Goal: Check status: Check status

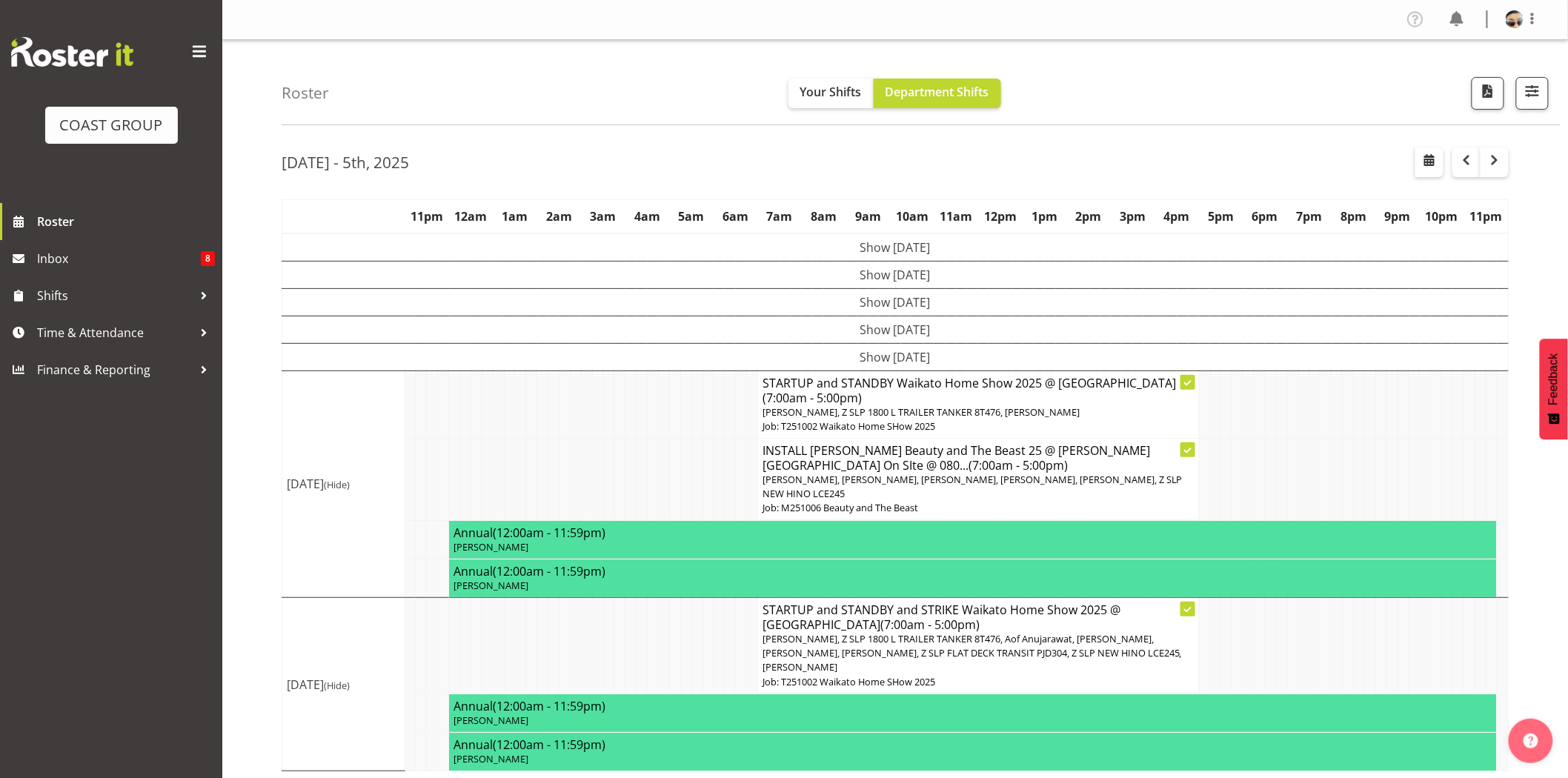
scroll to position [5, 0]
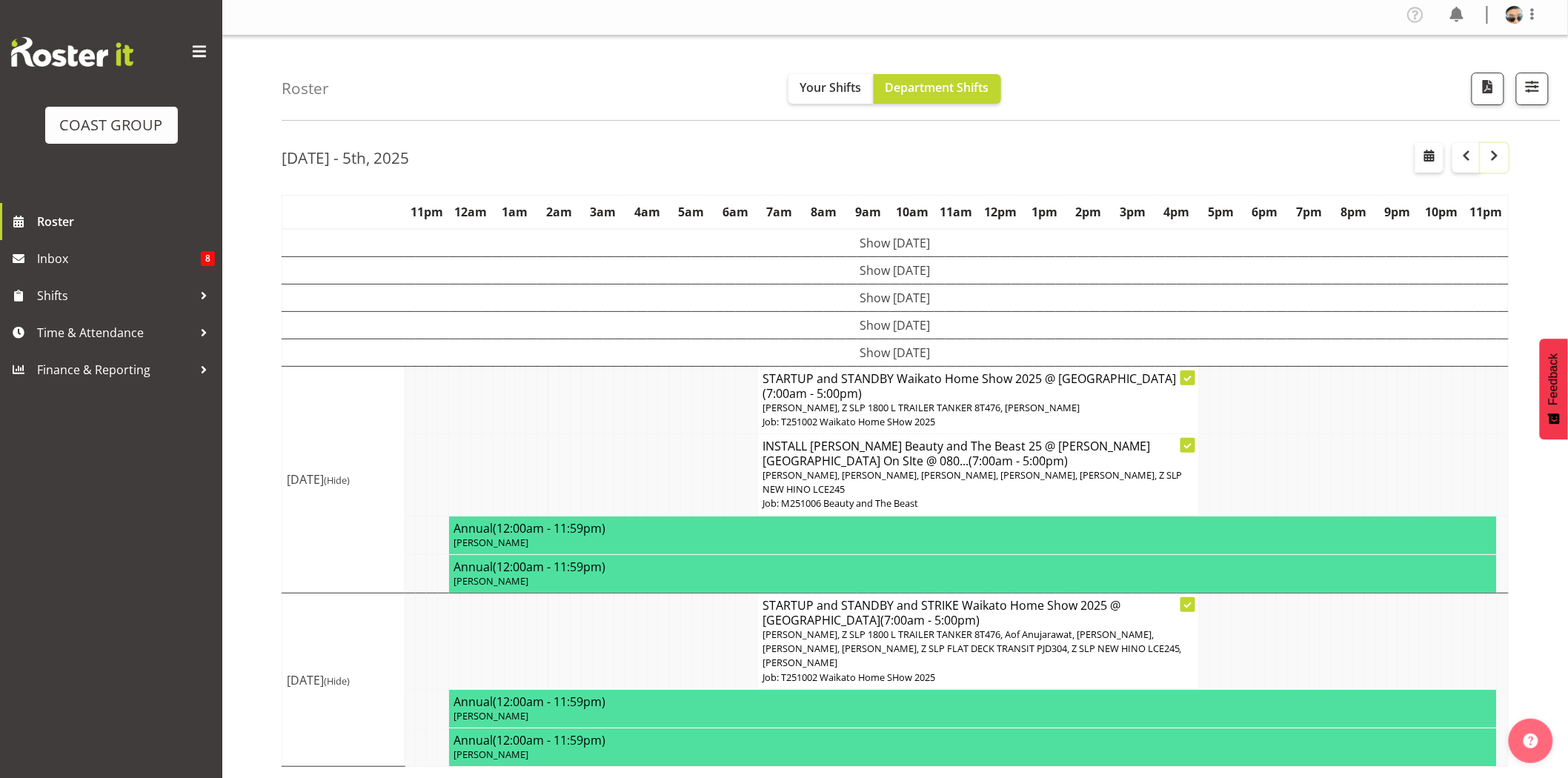
click at [1492, 160] on span "button" at bounding box center [1494, 155] width 18 height 18
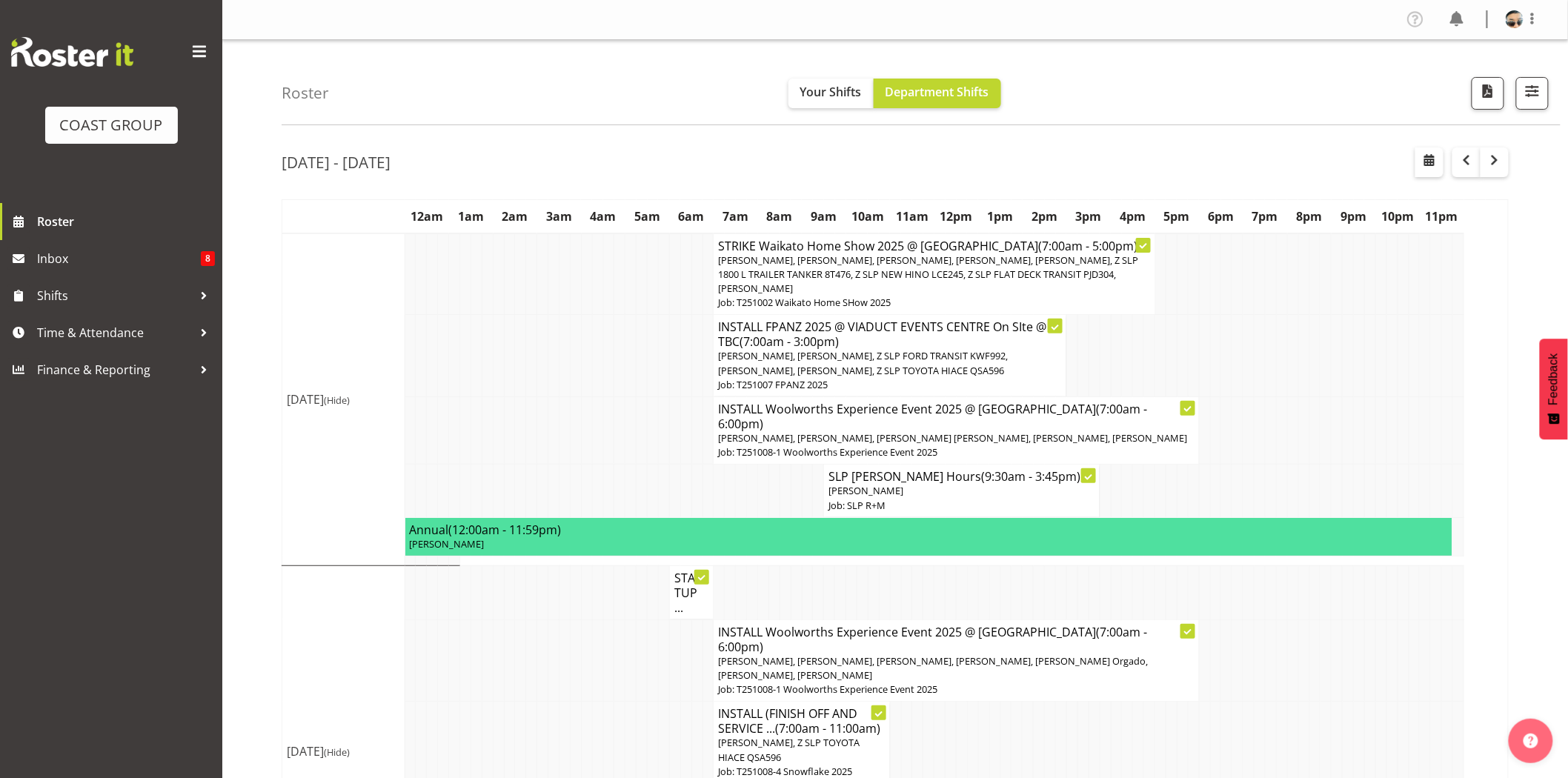
click at [980, 164] on div "[DATE] - [DATE]" at bounding box center [895, 164] width 1227 height 34
click at [869, 158] on div "[DATE] - [DATE]" at bounding box center [895, 164] width 1227 height 34
click at [1232, 156] on div "[DATE] - [DATE]" at bounding box center [895, 164] width 1227 height 34
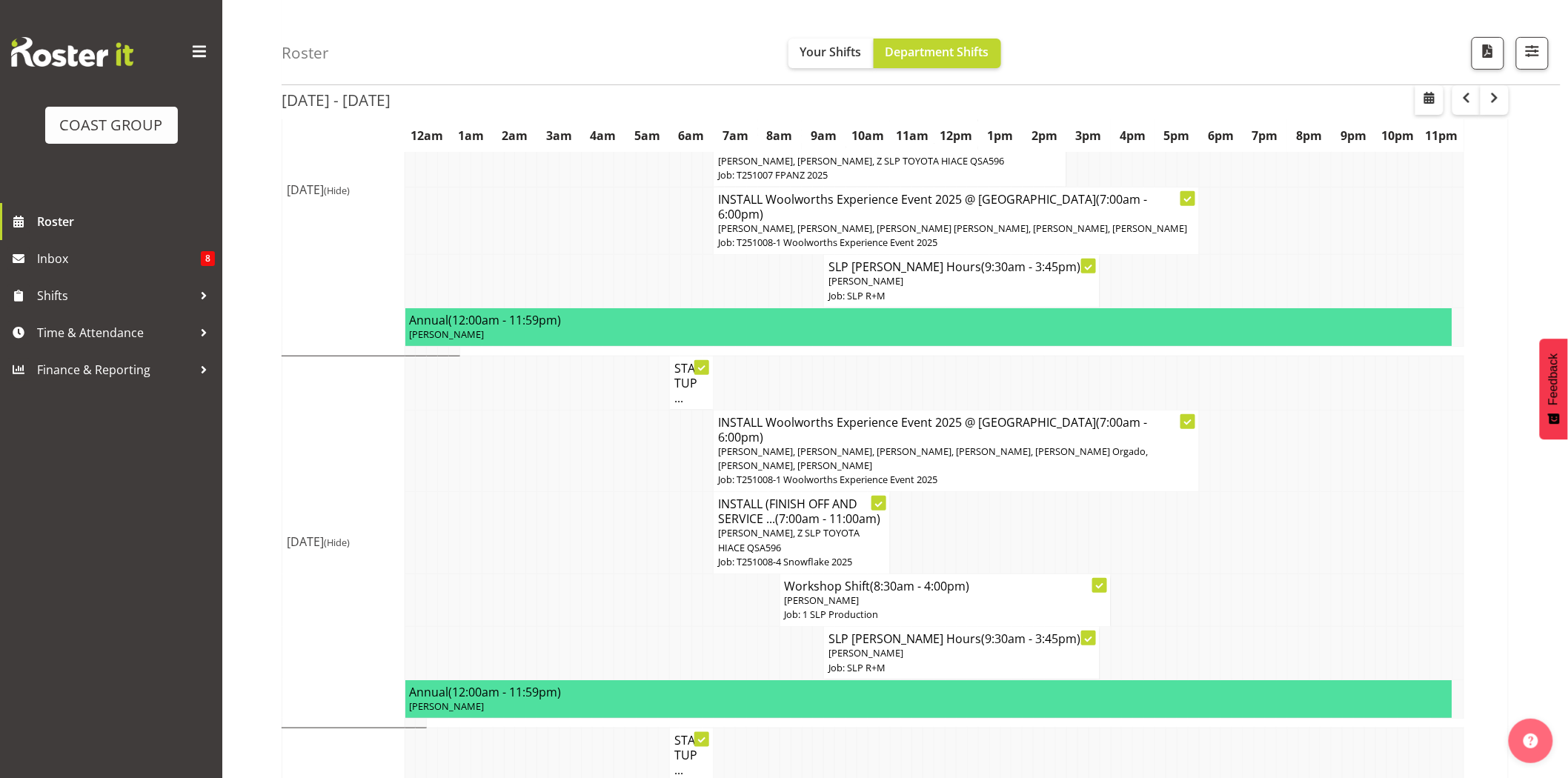
scroll to position [235, 0]
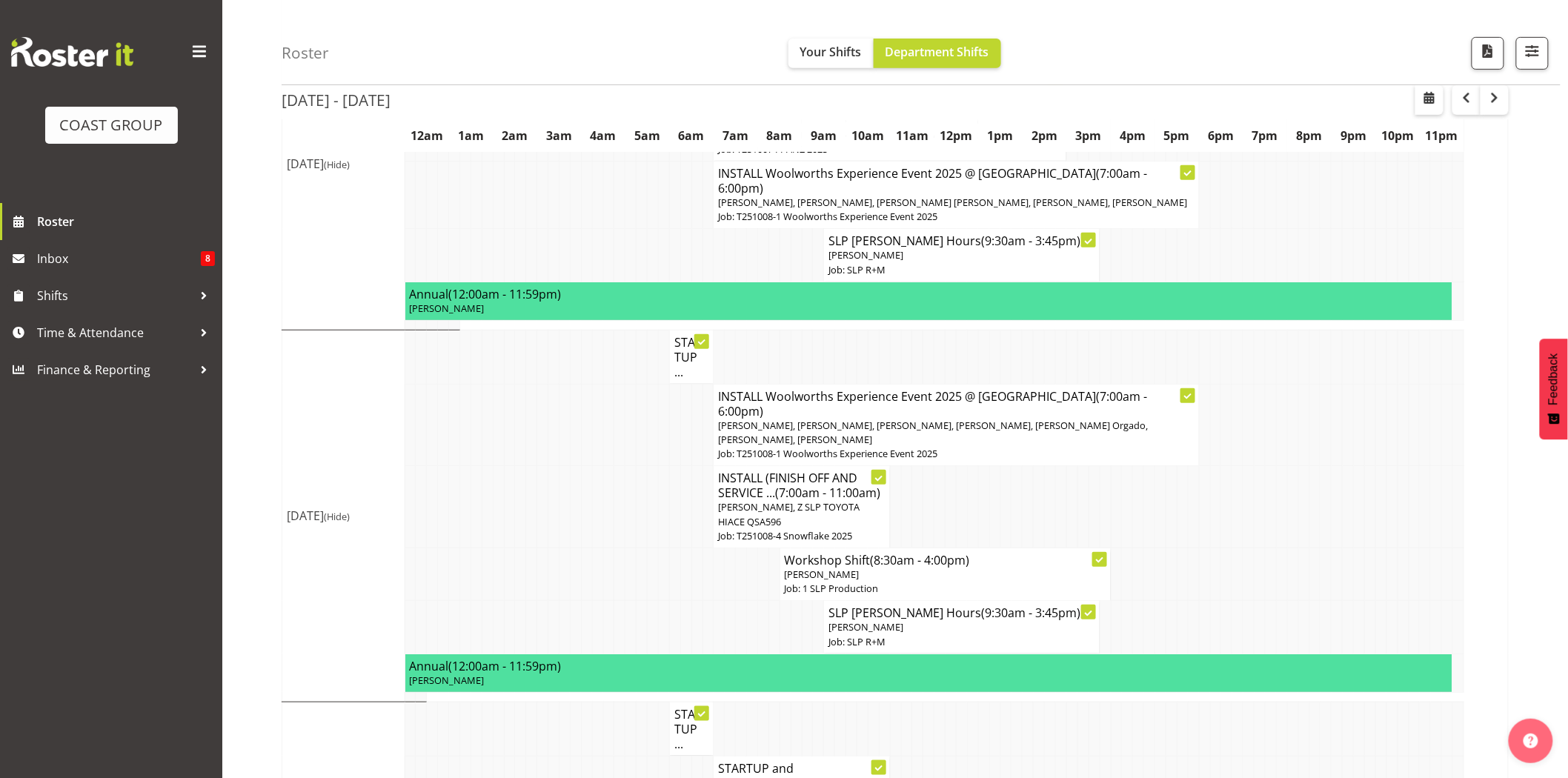
click at [965, 491] on td at bounding box center [963, 507] width 11 height 82
click at [678, 354] on h4 "STARTUP ..." at bounding box center [692, 357] width 35 height 44
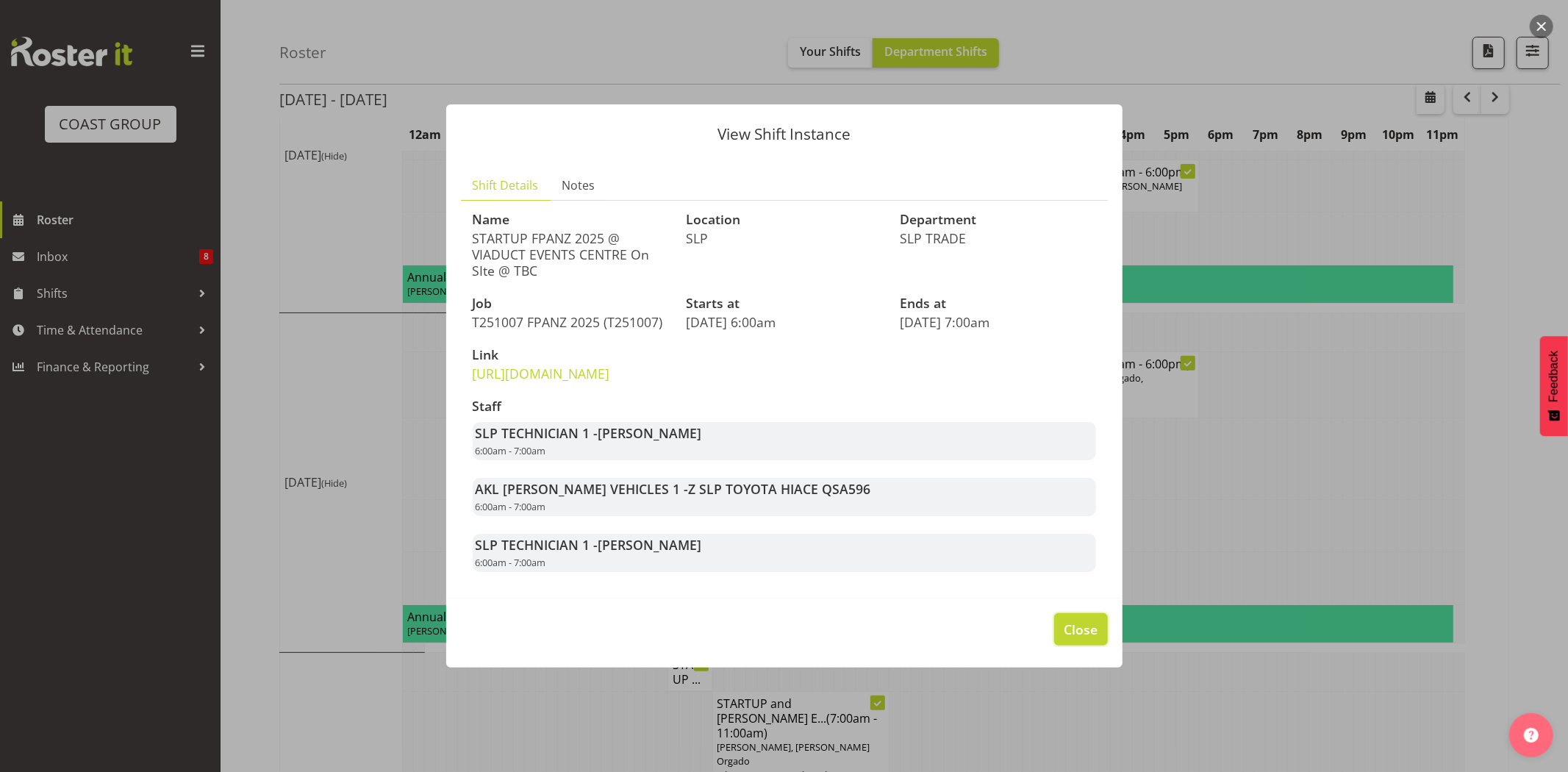
click at [1083, 638] on span "Close" at bounding box center [1080, 629] width 34 height 19
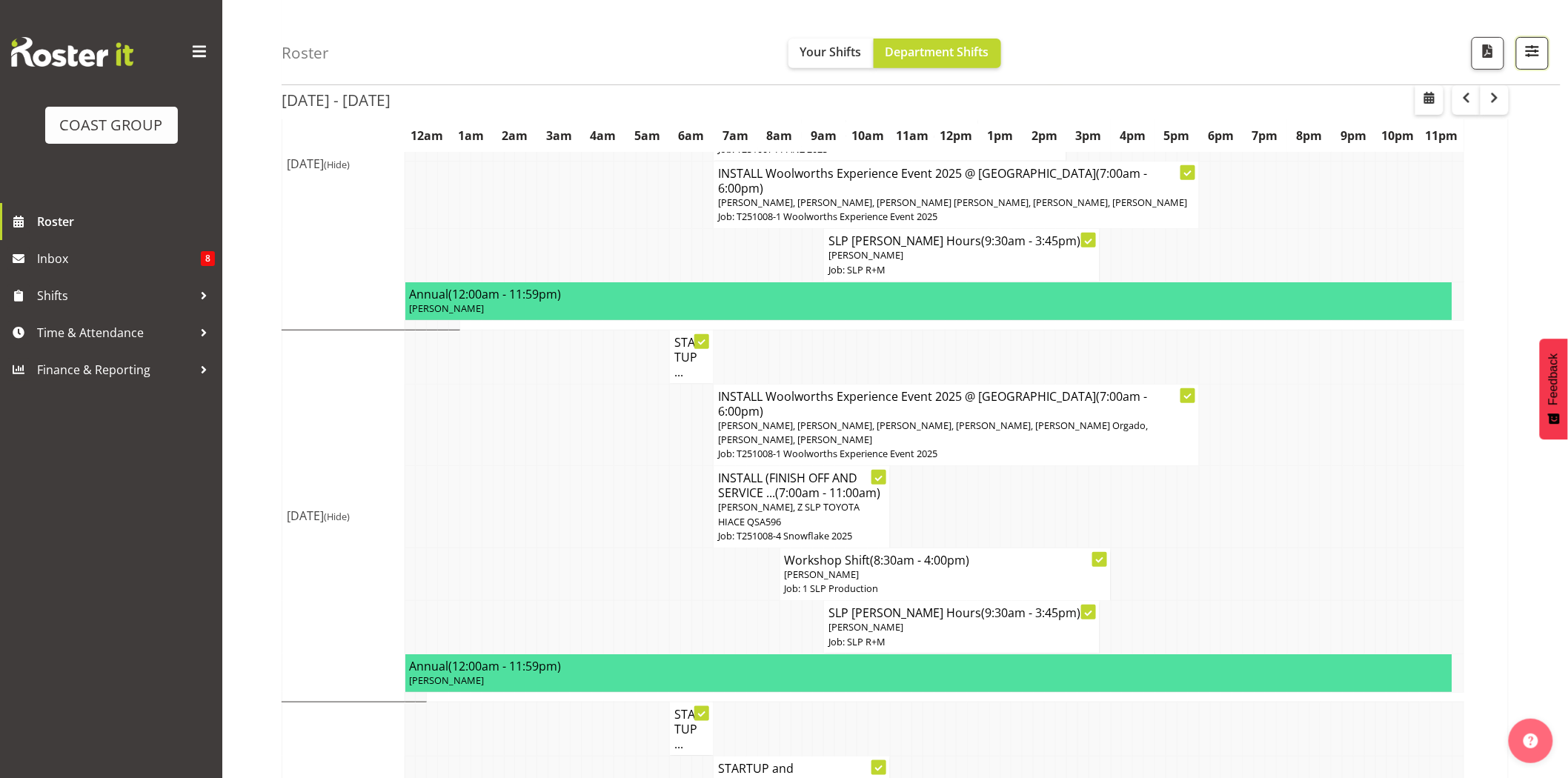
click at [1543, 58] on button "button" at bounding box center [1532, 53] width 32 height 32
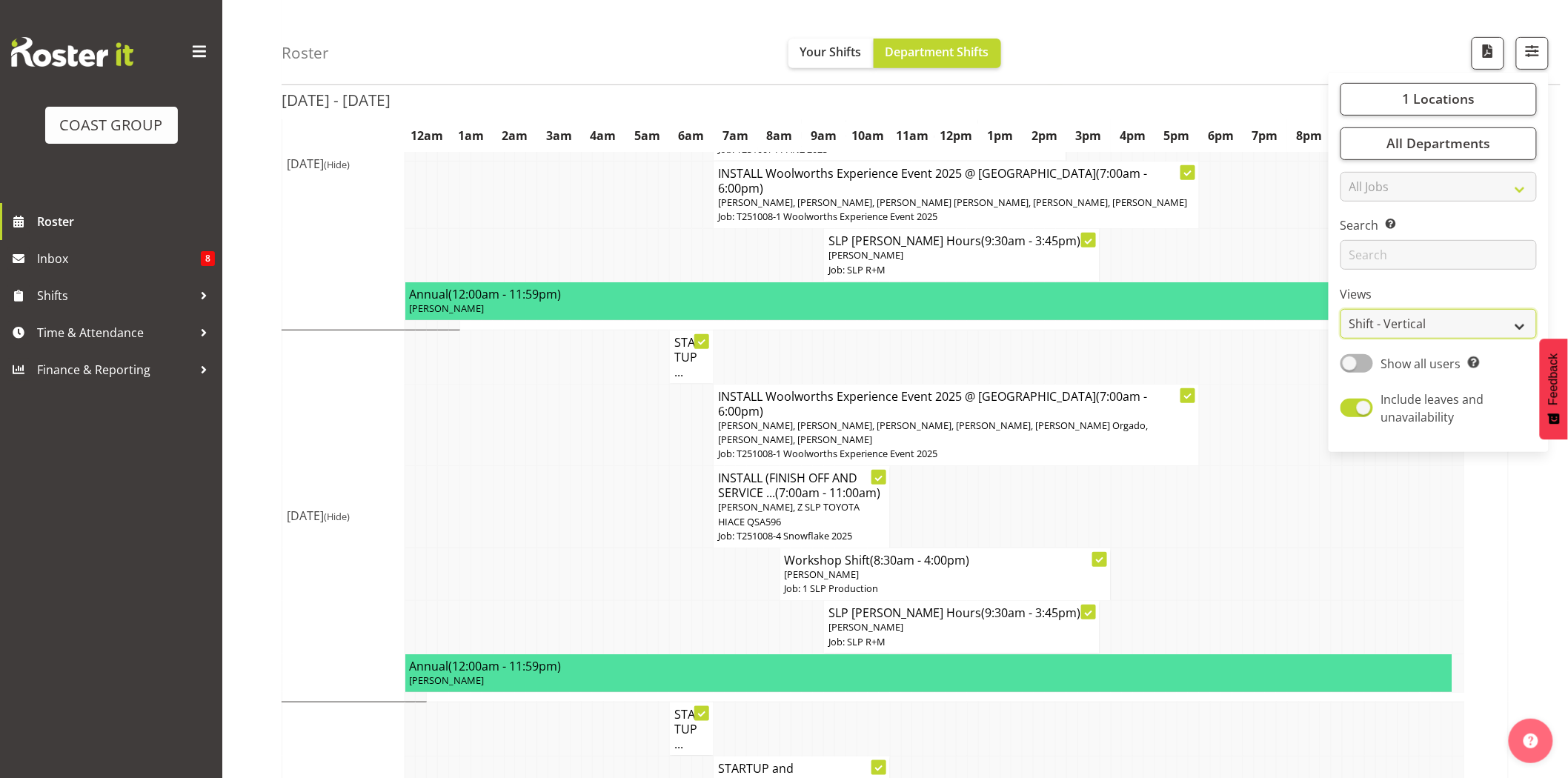
click at [1440, 326] on select "Staff Role Shift - Horizontal Shift - Vertical Staff - Location" at bounding box center [1438, 325] width 197 height 30
select select "staff"
click at [1341, 340] on select "Staff Role Shift - Horizontal Shift - Vertical Staff - Location" at bounding box center [1438, 325] width 197 height 30
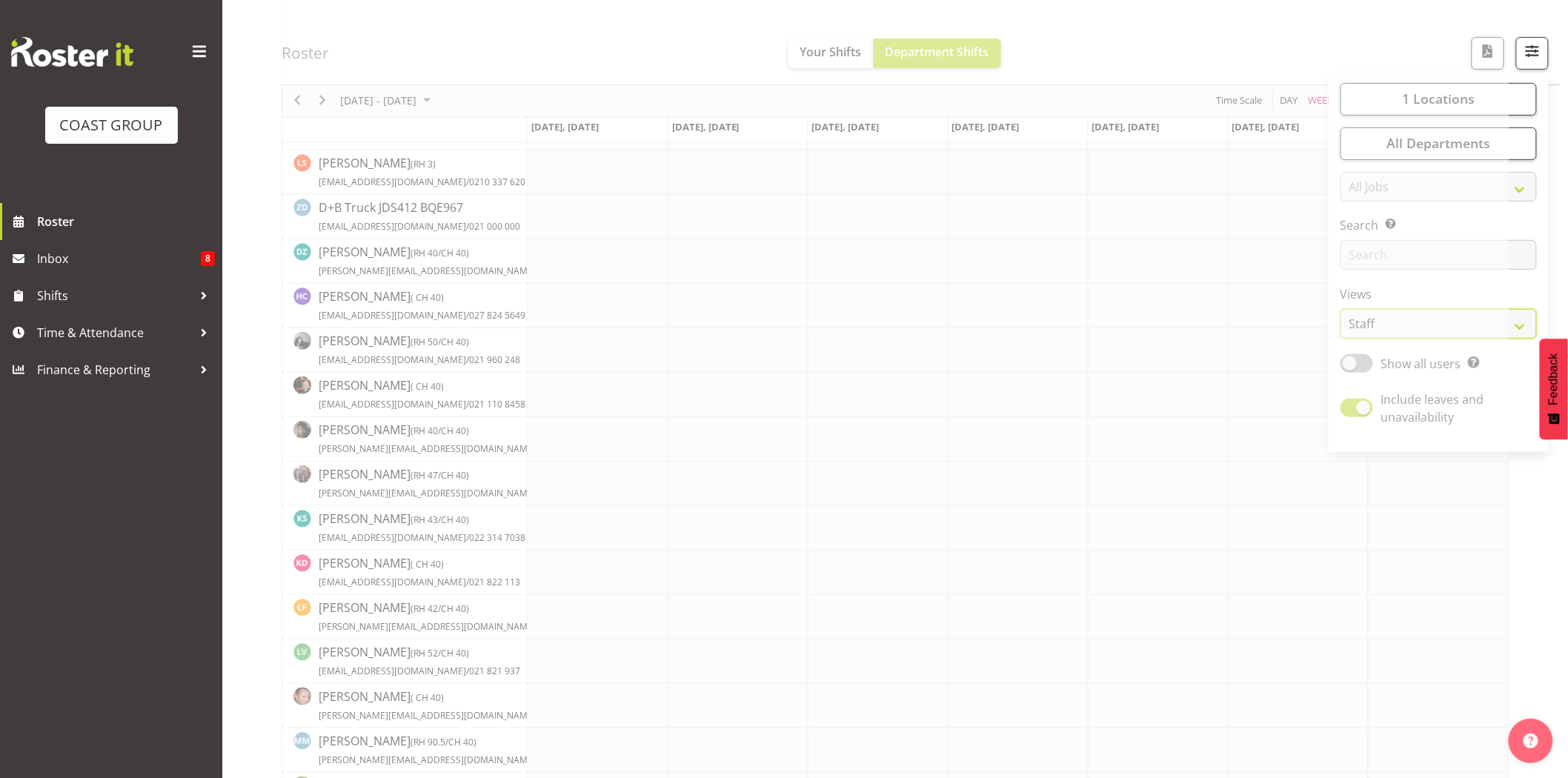
scroll to position [0, 0]
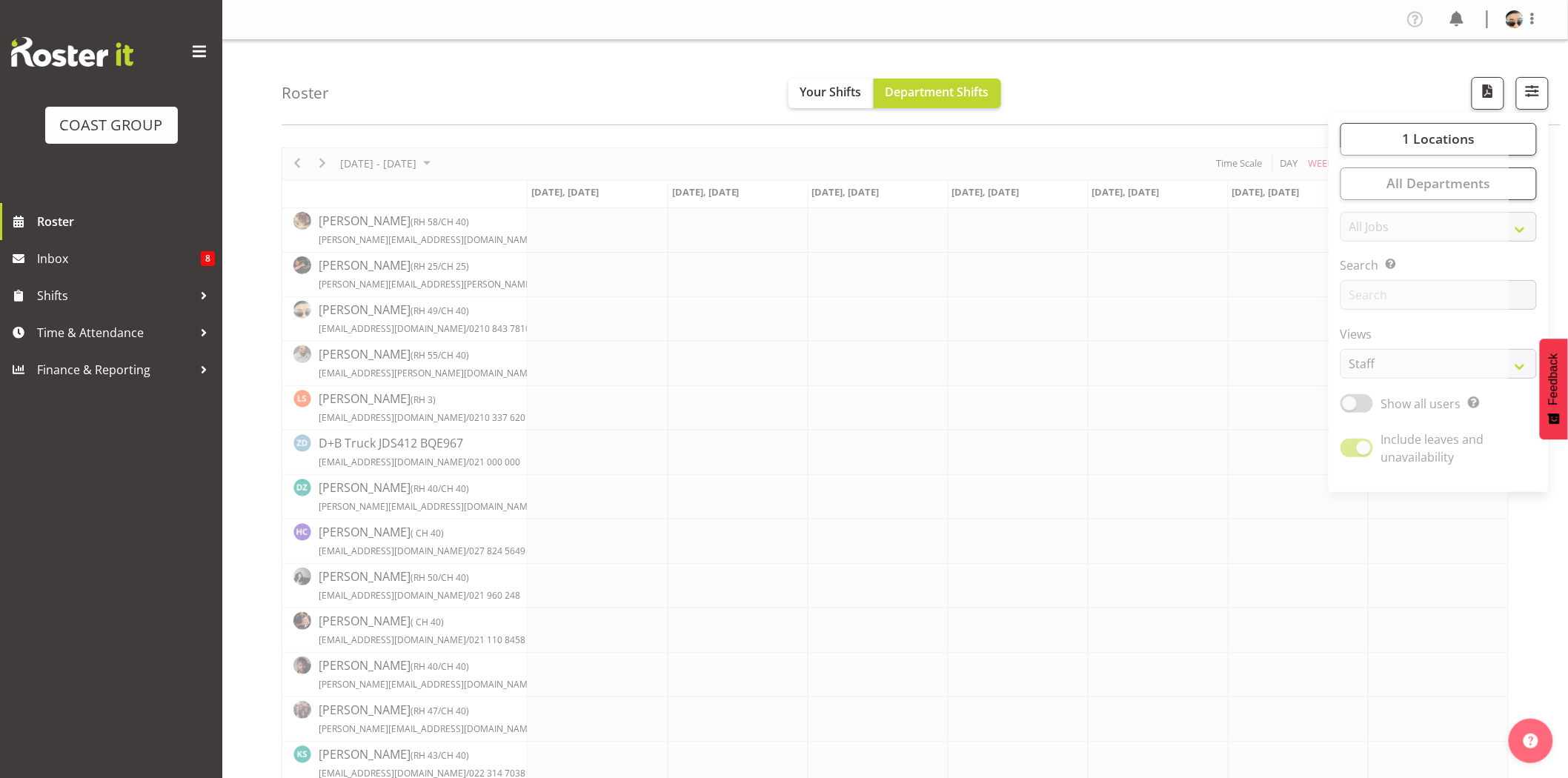
click at [1148, 75] on div "Roster Your Shifts Department Shifts 1 Locations Clear CARLTON EVENTS [PERSON_N…" at bounding box center [921, 82] width 1279 height 85
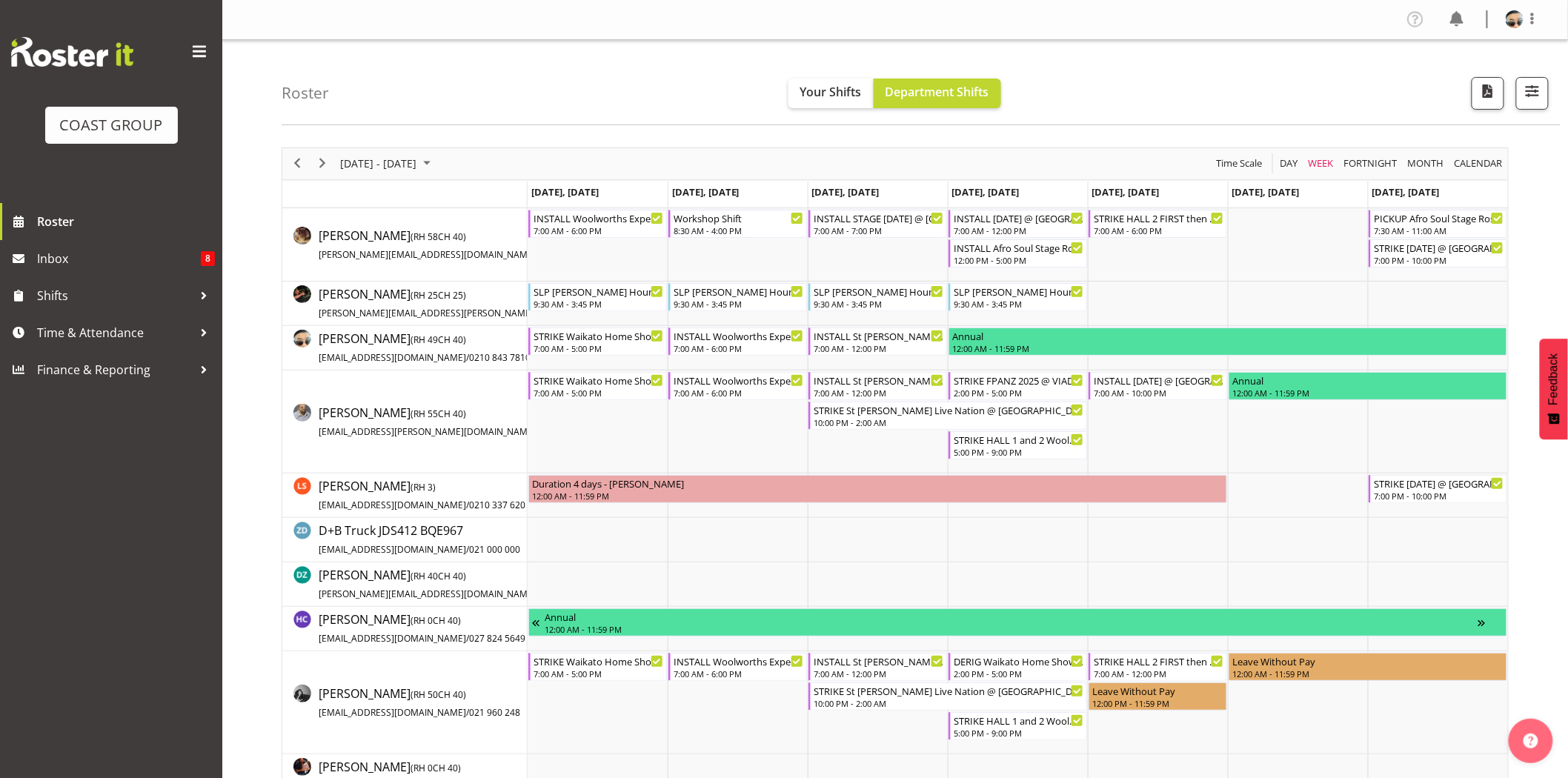
click at [363, 123] on div "Roster Your Shifts Department Shifts 1 Locations Clear CARLTON EVENTS [PERSON_N…" at bounding box center [921, 82] width 1279 height 85
click at [326, 162] on span "Next" at bounding box center [322, 163] width 18 height 18
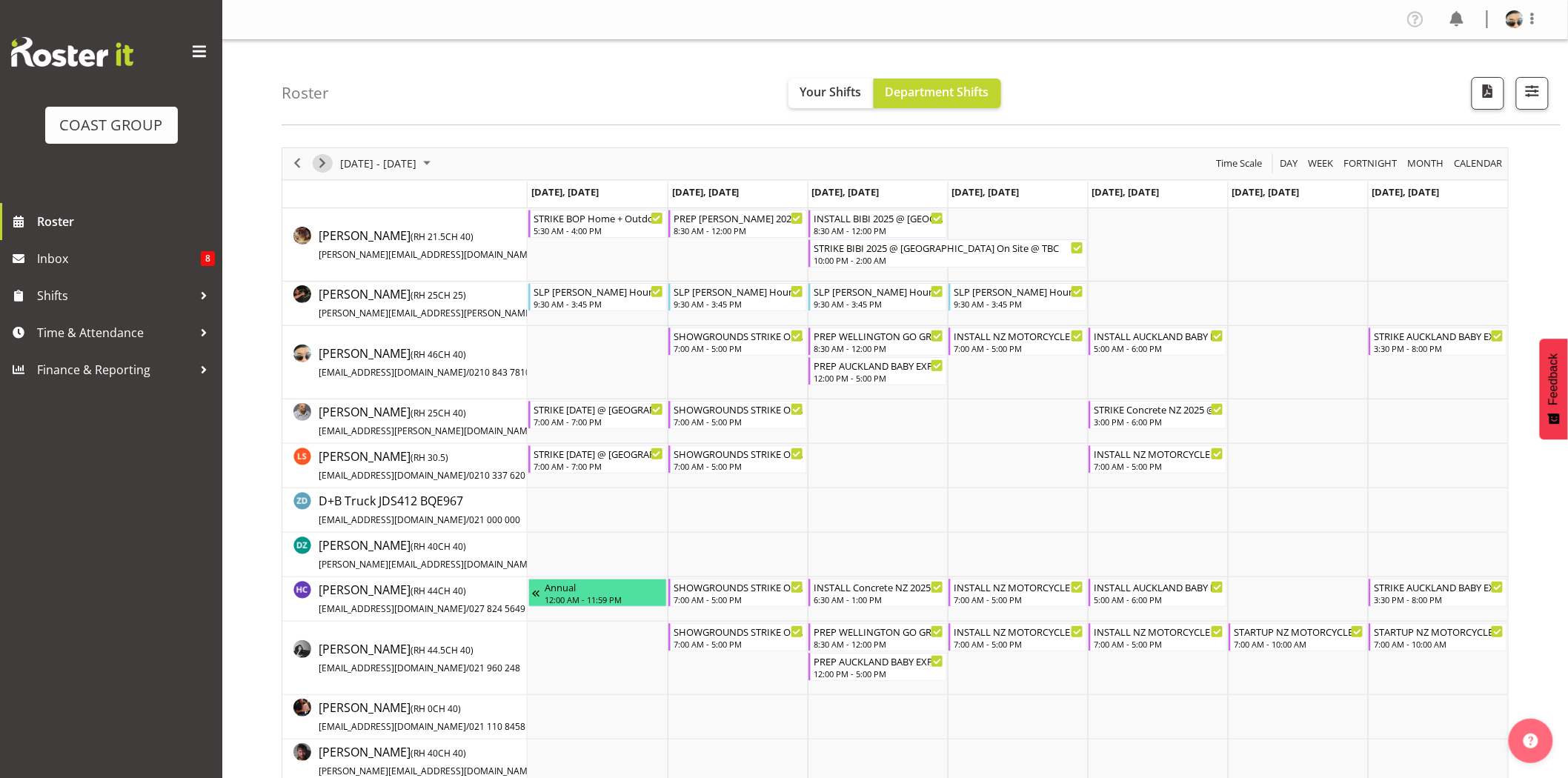
drag, startPoint x: 318, startPoint y: 162, endPoint x: 545, endPoint y: 17, distance: 269.4
click at [320, 163] on span "Next" at bounding box center [322, 163] width 18 height 18
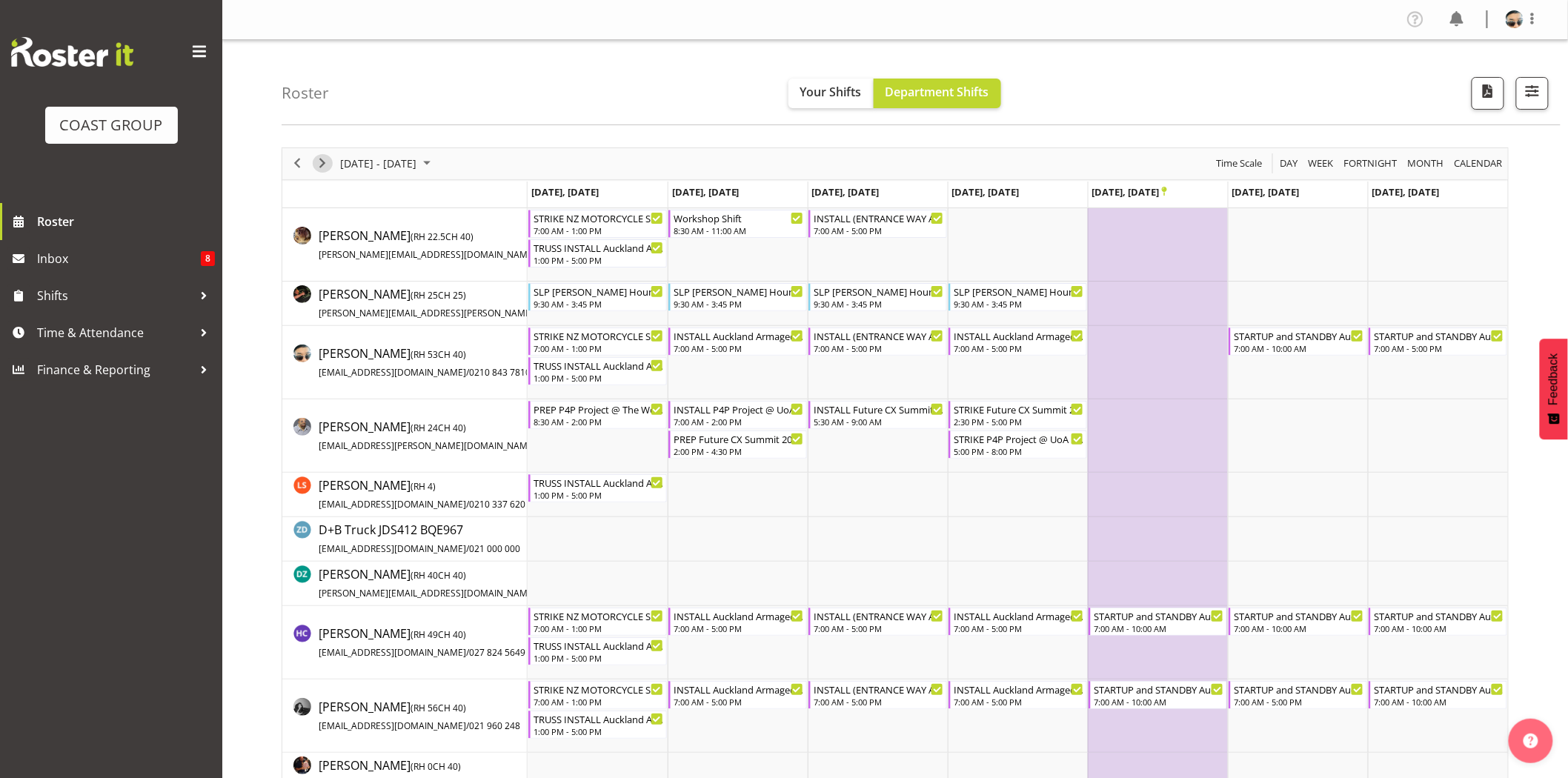
drag, startPoint x: 325, startPoint y: 165, endPoint x: 574, endPoint y: 75, distance: 264.8
click at [324, 166] on span "Next" at bounding box center [322, 163] width 18 height 18
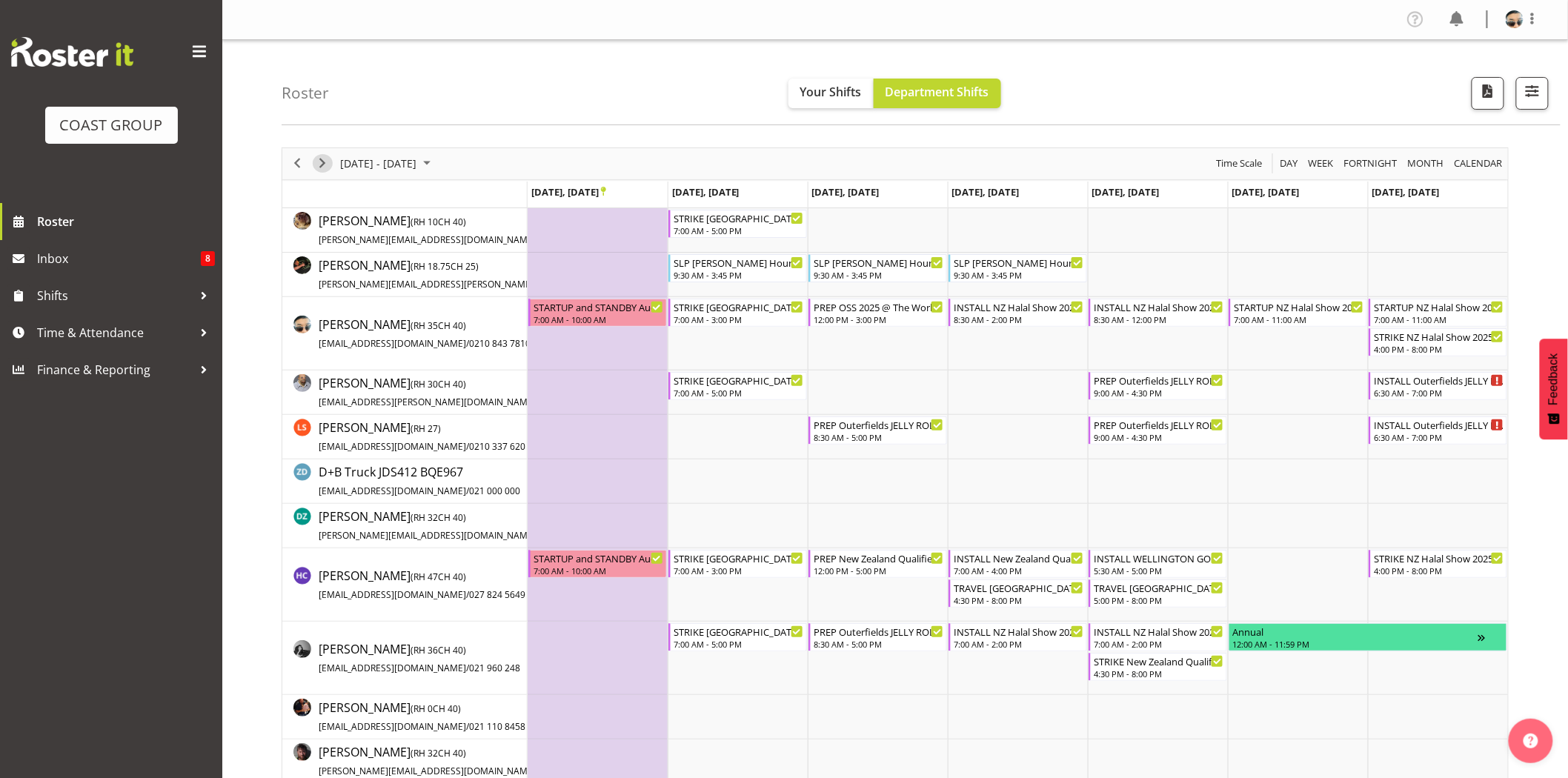
click at [326, 167] on span "Next" at bounding box center [322, 163] width 18 height 18
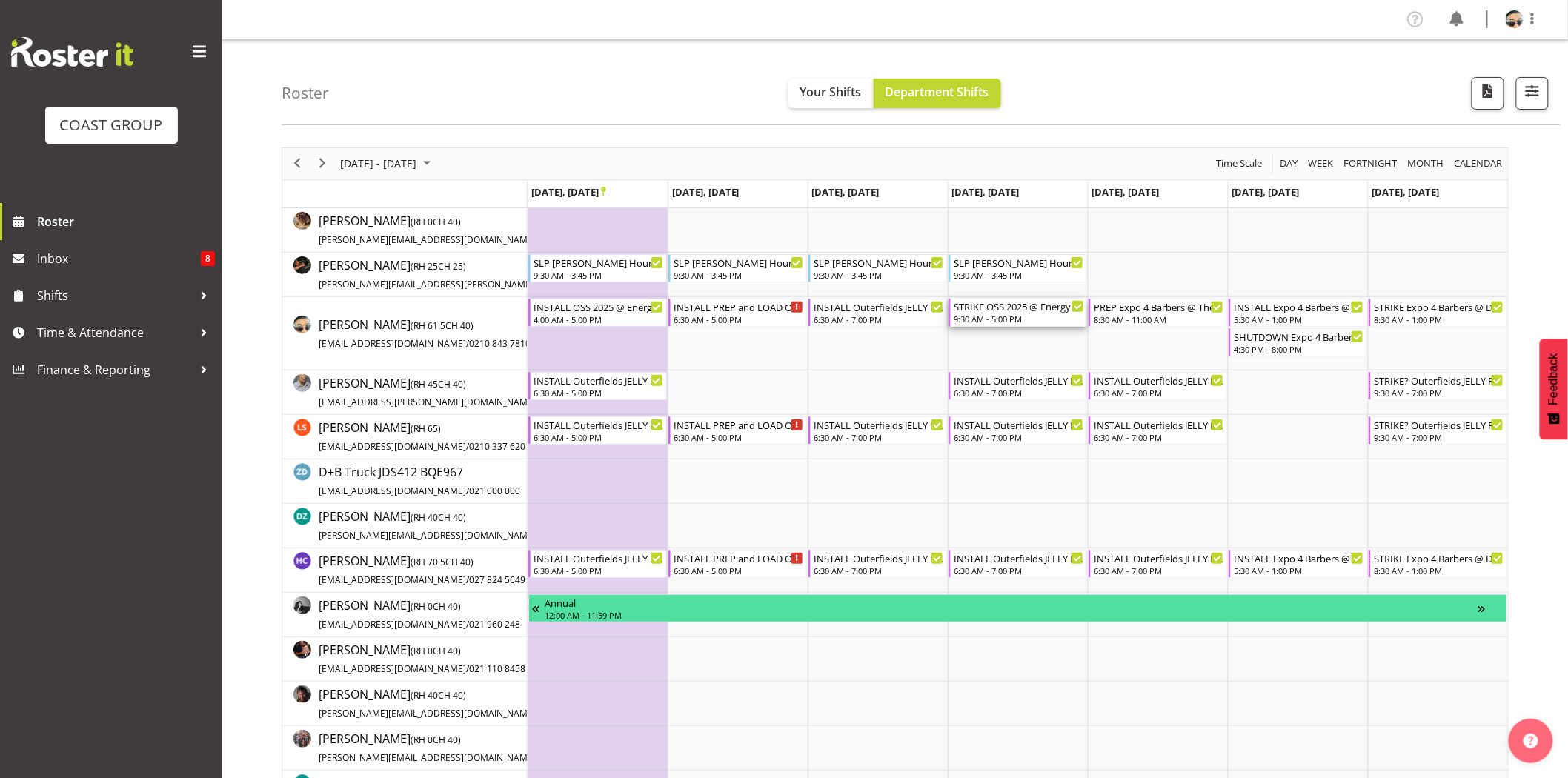
click at [996, 313] on div "STRIKE OSS 2025 @ Energy Events Centre On SIte @ 1330 9:30 AM - 5:00 PM" at bounding box center [1018, 313] width 130 height 29
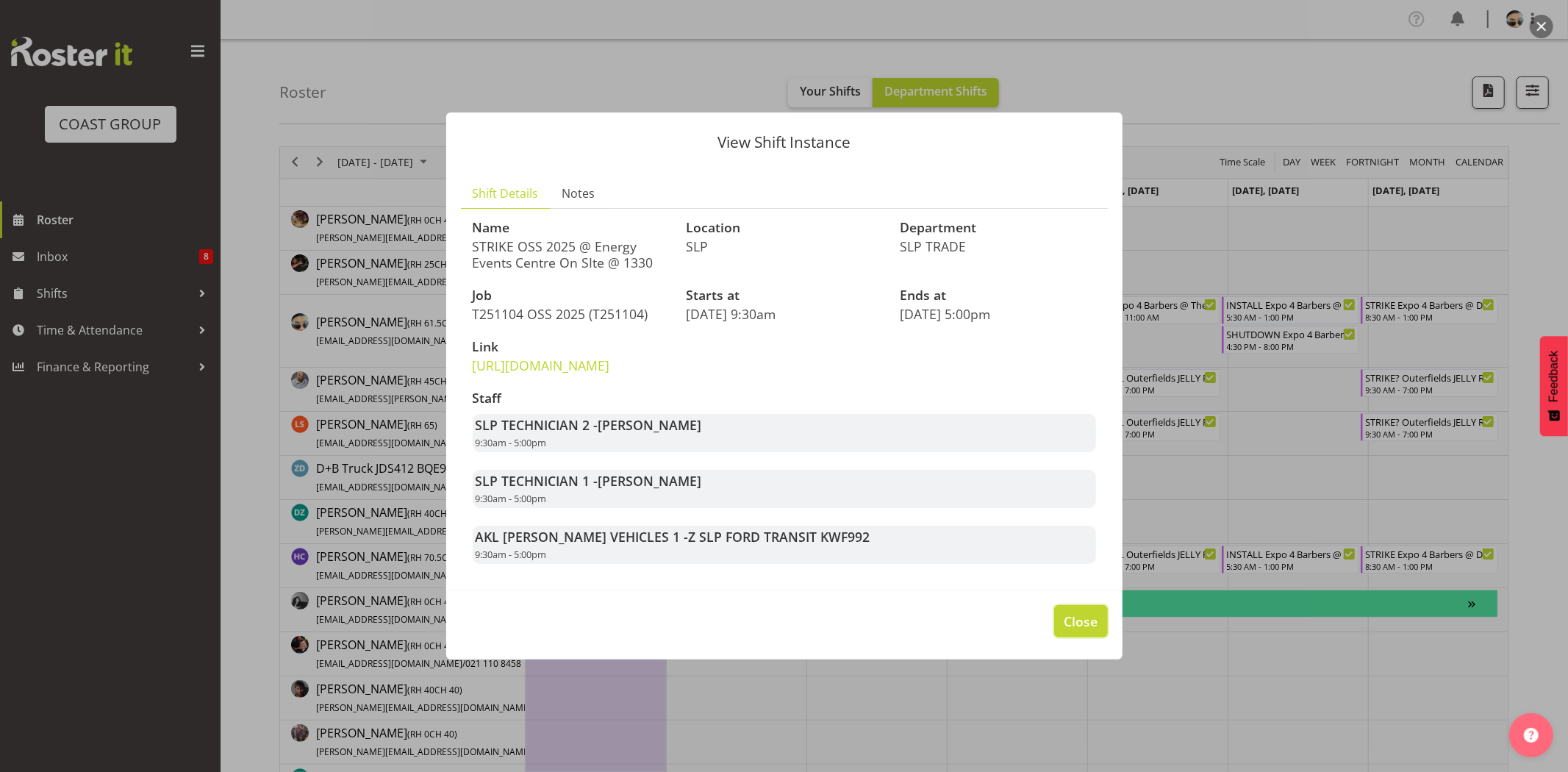
click at [1100, 633] on button "Close" at bounding box center [1080, 621] width 53 height 32
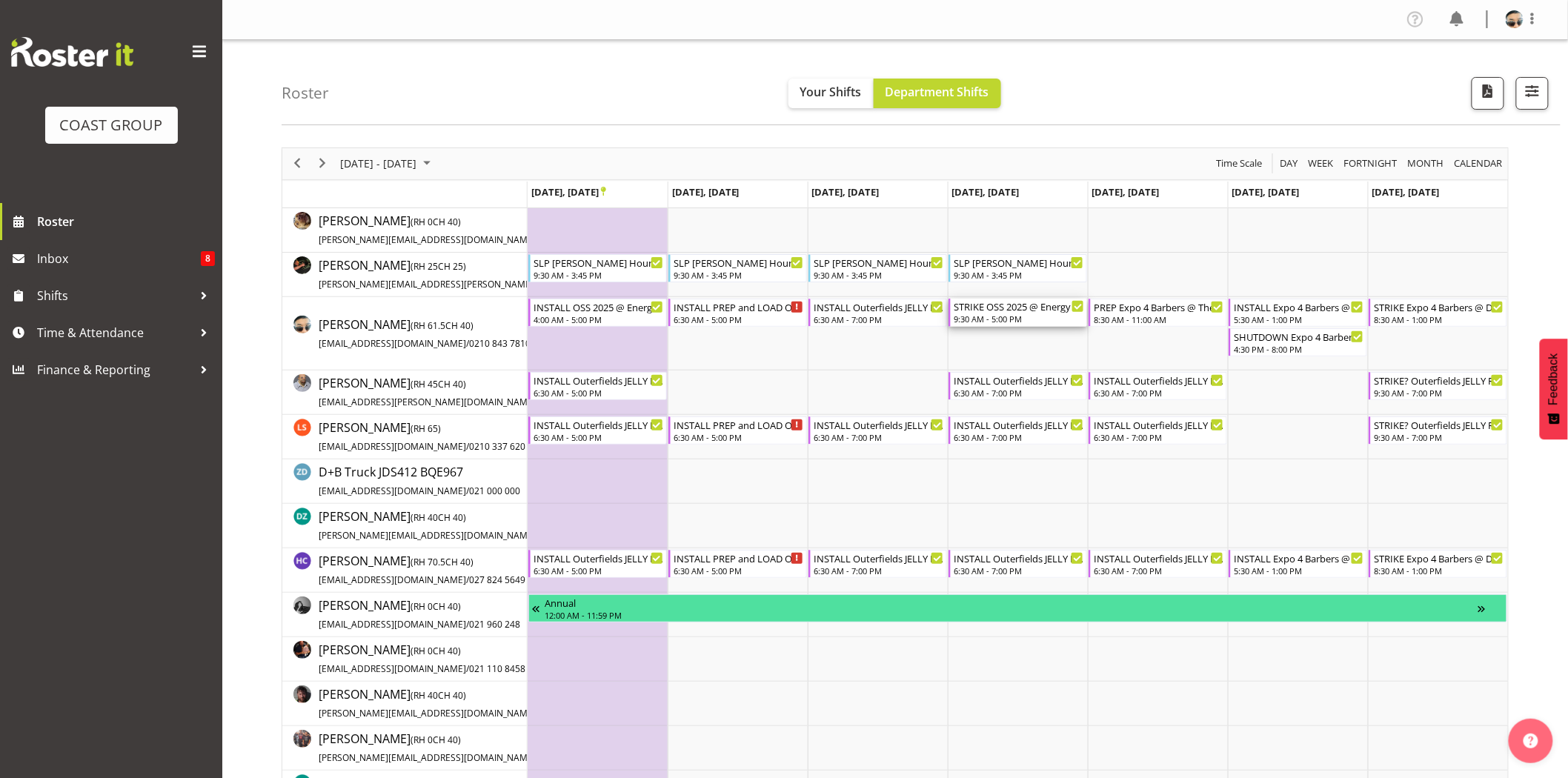
click at [1028, 317] on div "9:30 AM - 5:00 PM" at bounding box center [1018, 318] width 130 height 12
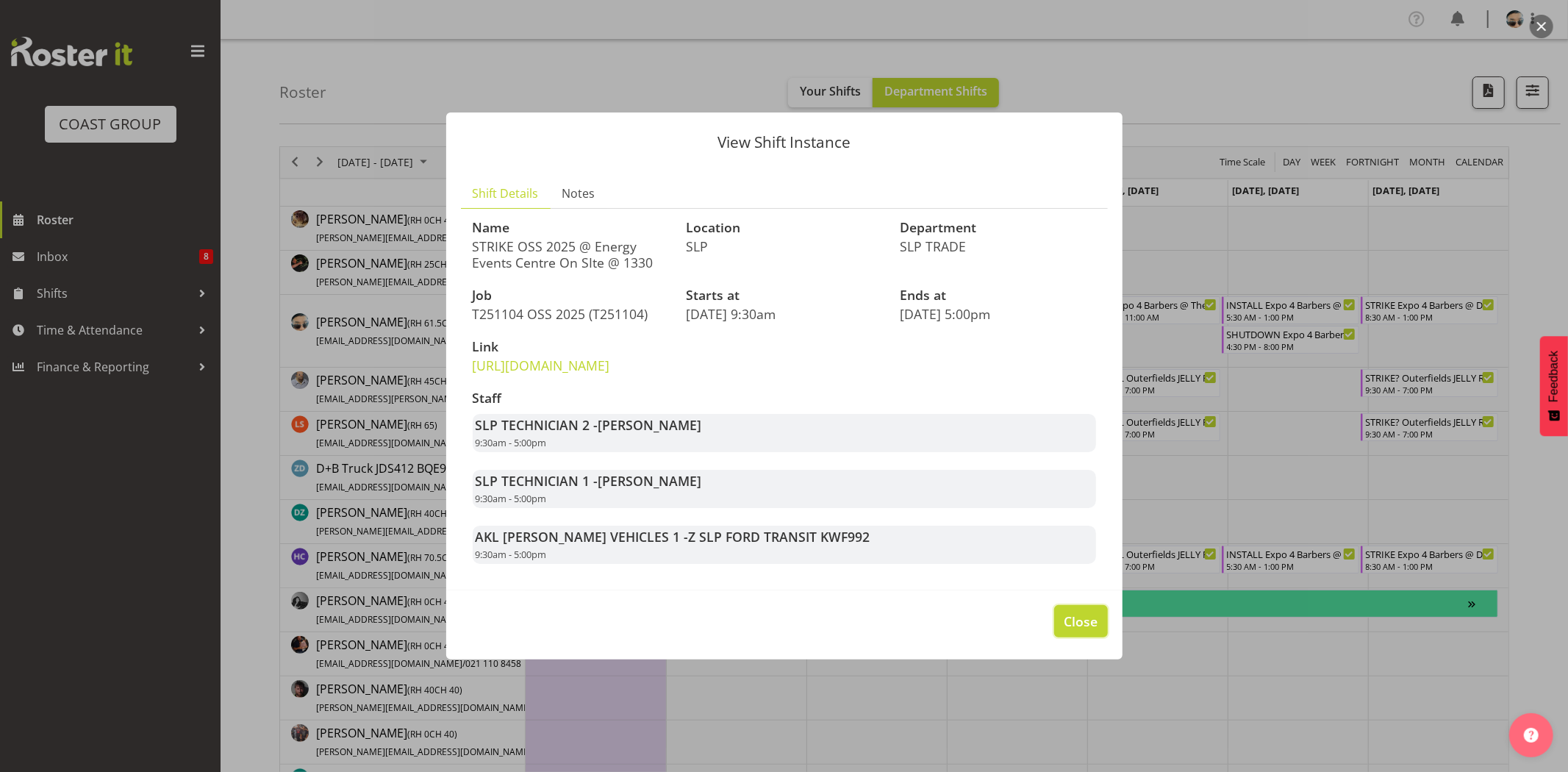
click at [1092, 631] on span "Close" at bounding box center [1080, 621] width 34 height 19
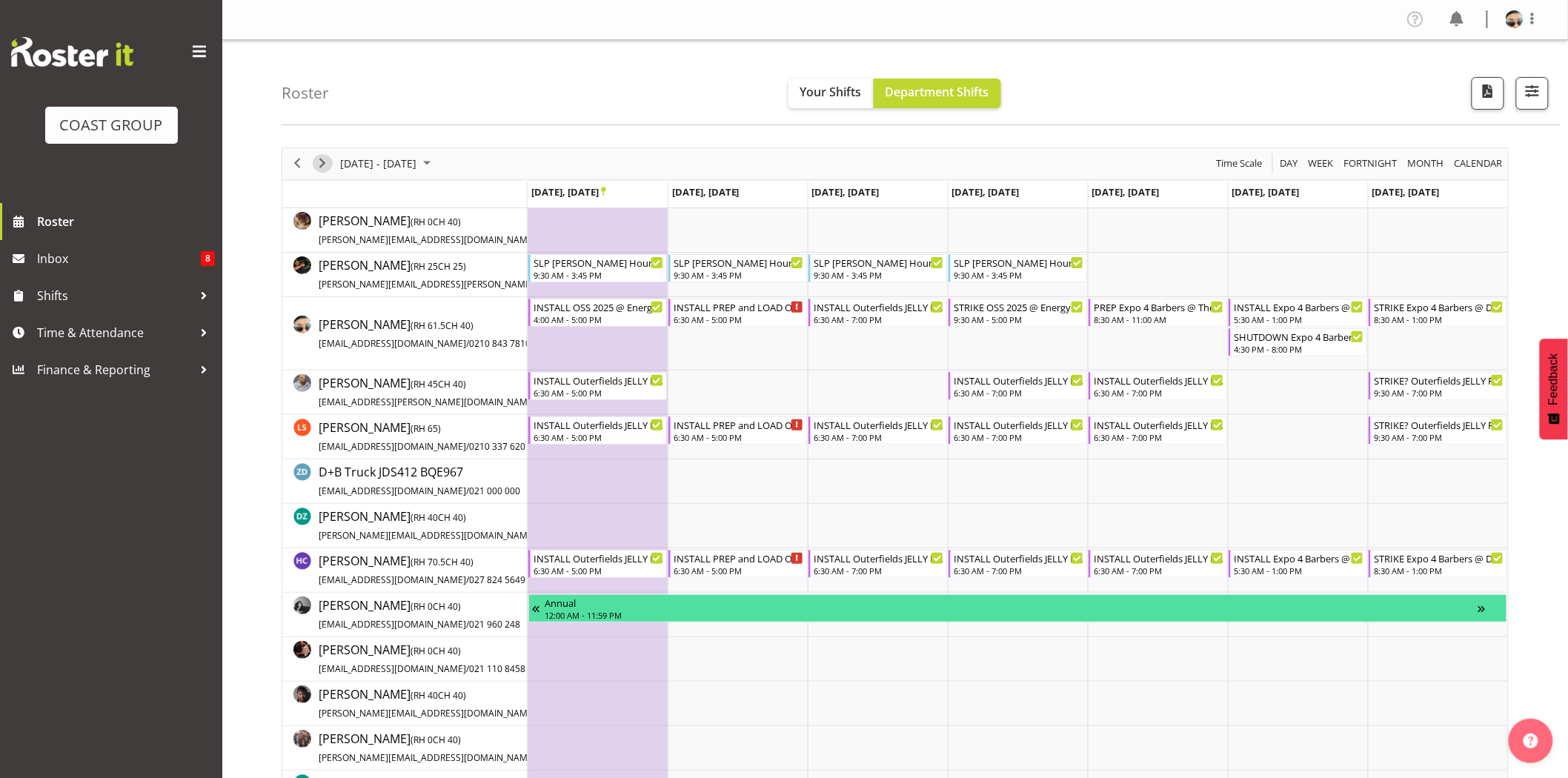
click at [327, 163] on span "Next" at bounding box center [322, 163] width 18 height 18
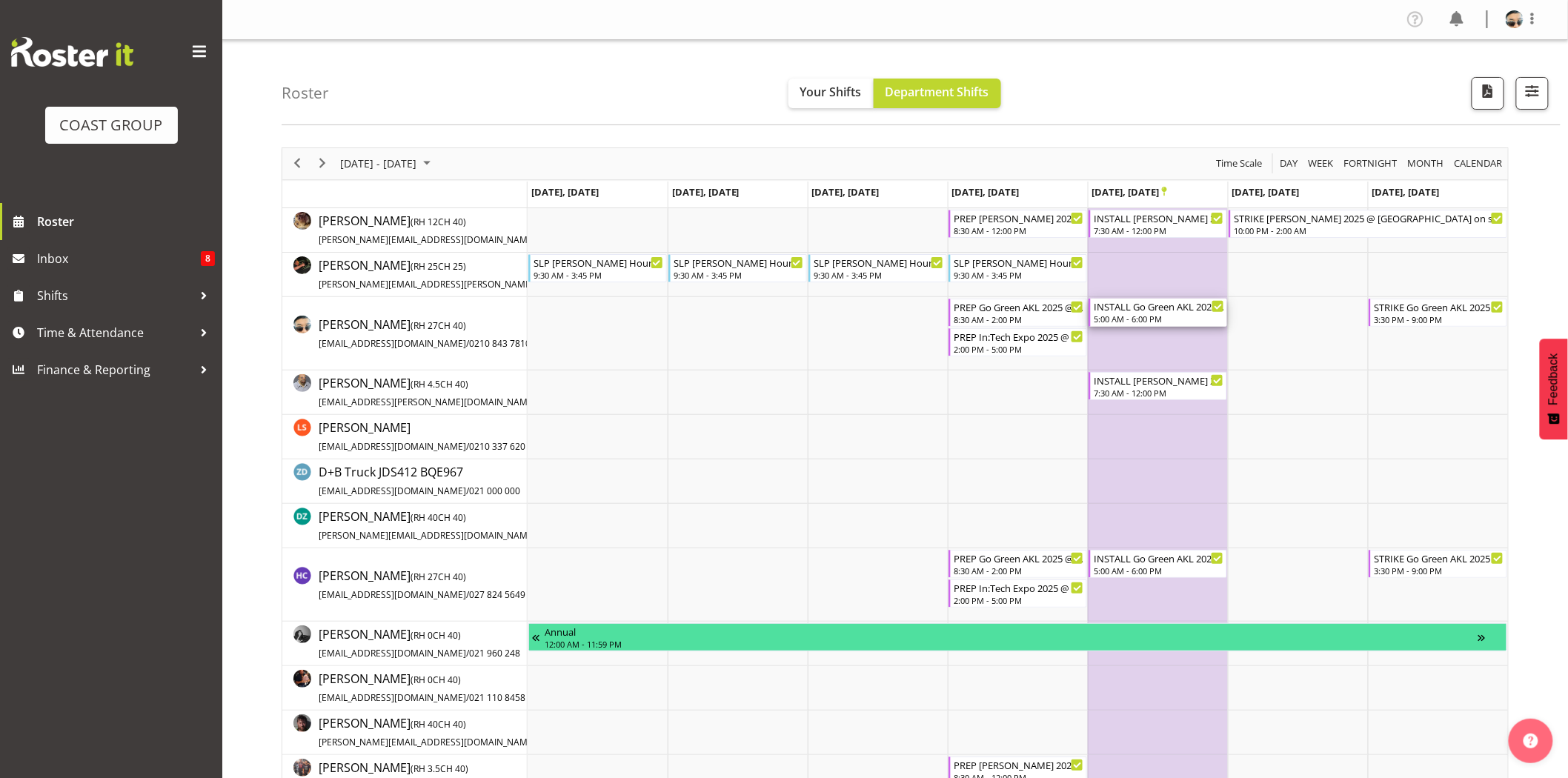
click at [1145, 314] on div "5:00 AM - 6:00 PM" at bounding box center [1158, 318] width 130 height 12
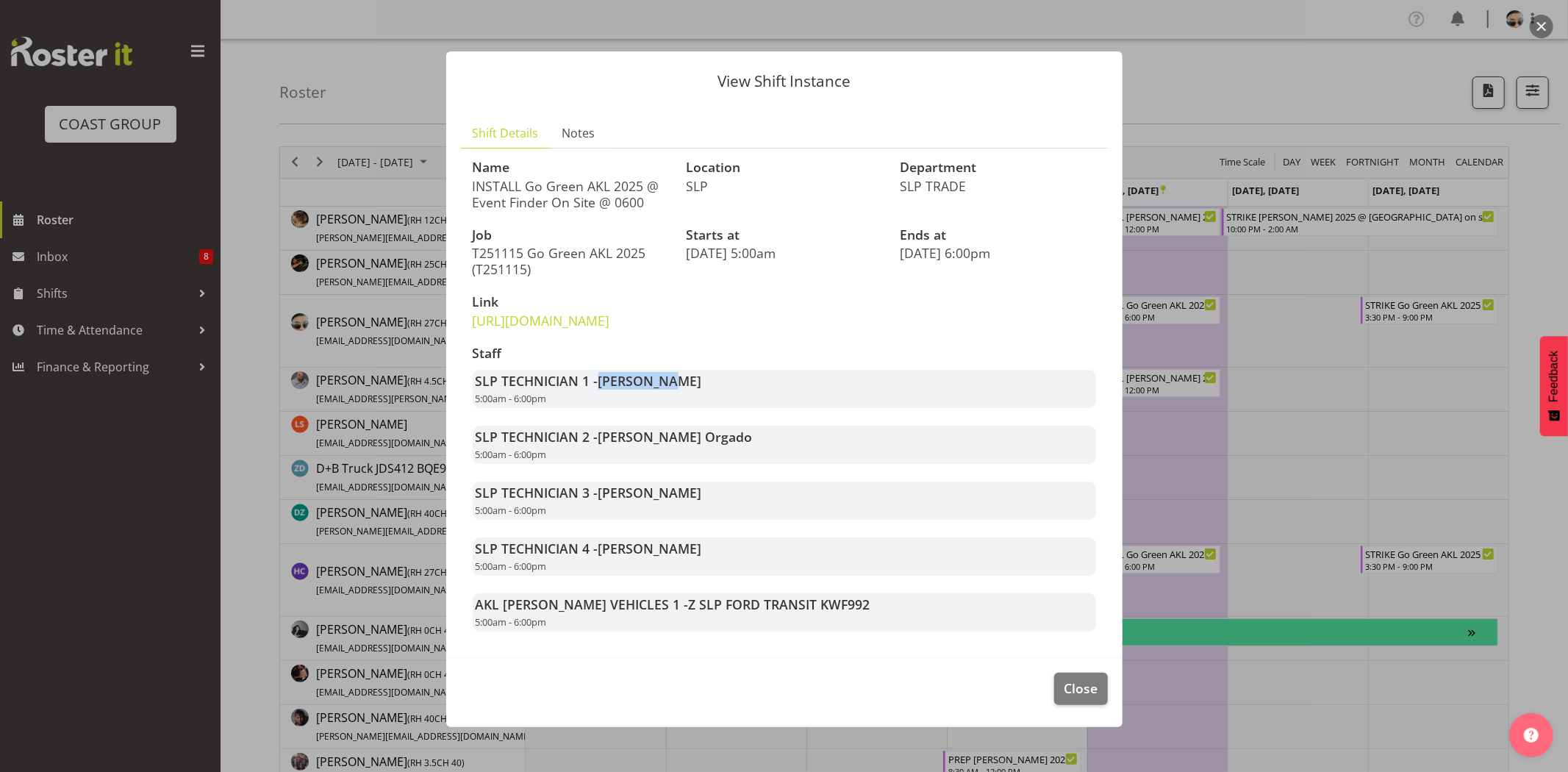
drag, startPoint x: 597, startPoint y: 412, endPoint x: 679, endPoint y: 418, distance: 82.2
click at [678, 390] on strong "SLP TECHNICIAN 1 - Aof Anujarawat" at bounding box center [588, 380] width 226 height 17
click at [679, 390] on span "[PERSON_NAME]" at bounding box center [650, 380] width 103 height 17
click at [1076, 698] on span "Close" at bounding box center [1080, 688] width 34 height 19
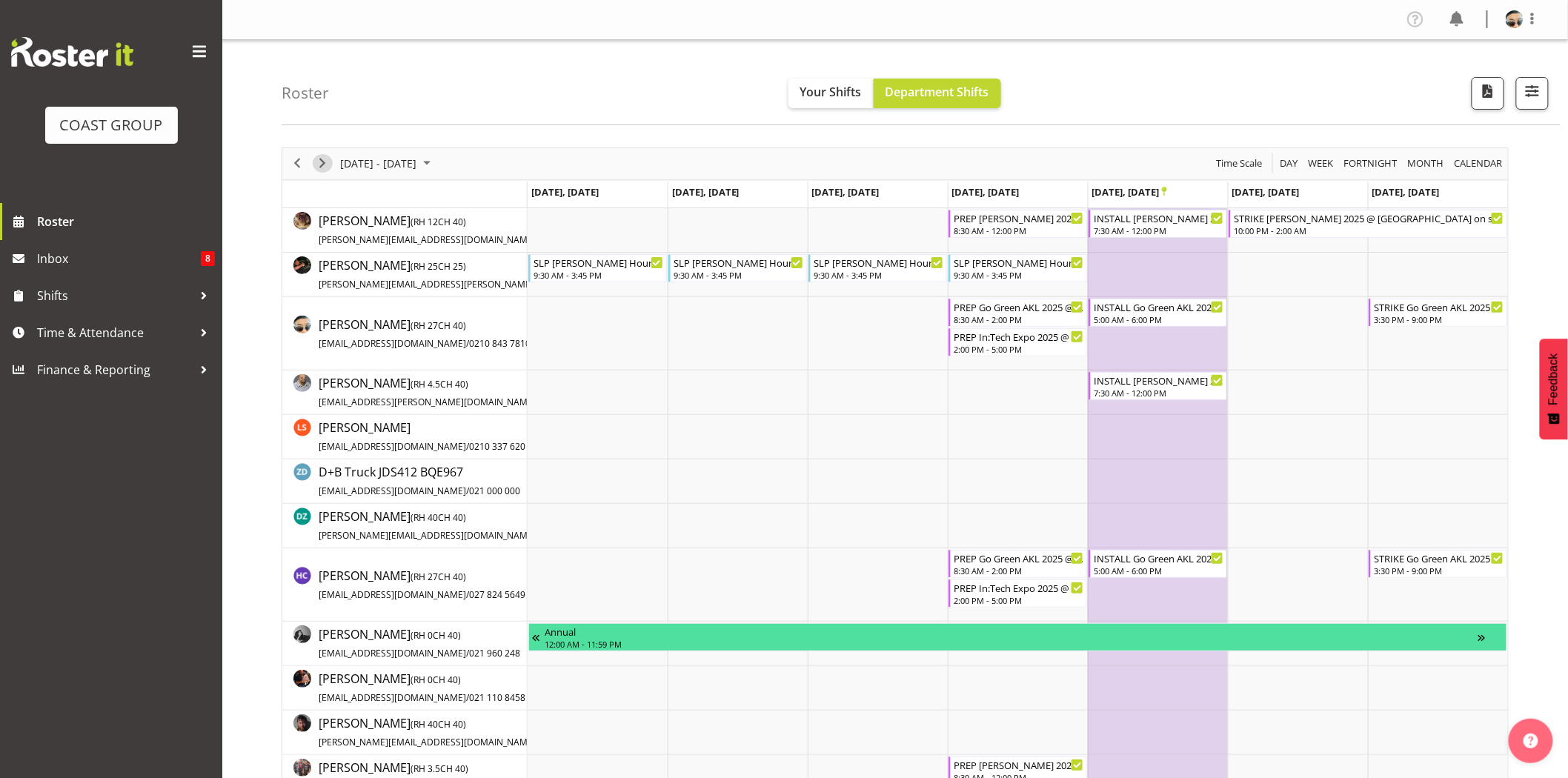
click at [322, 166] on span "Next" at bounding box center [322, 163] width 18 height 18
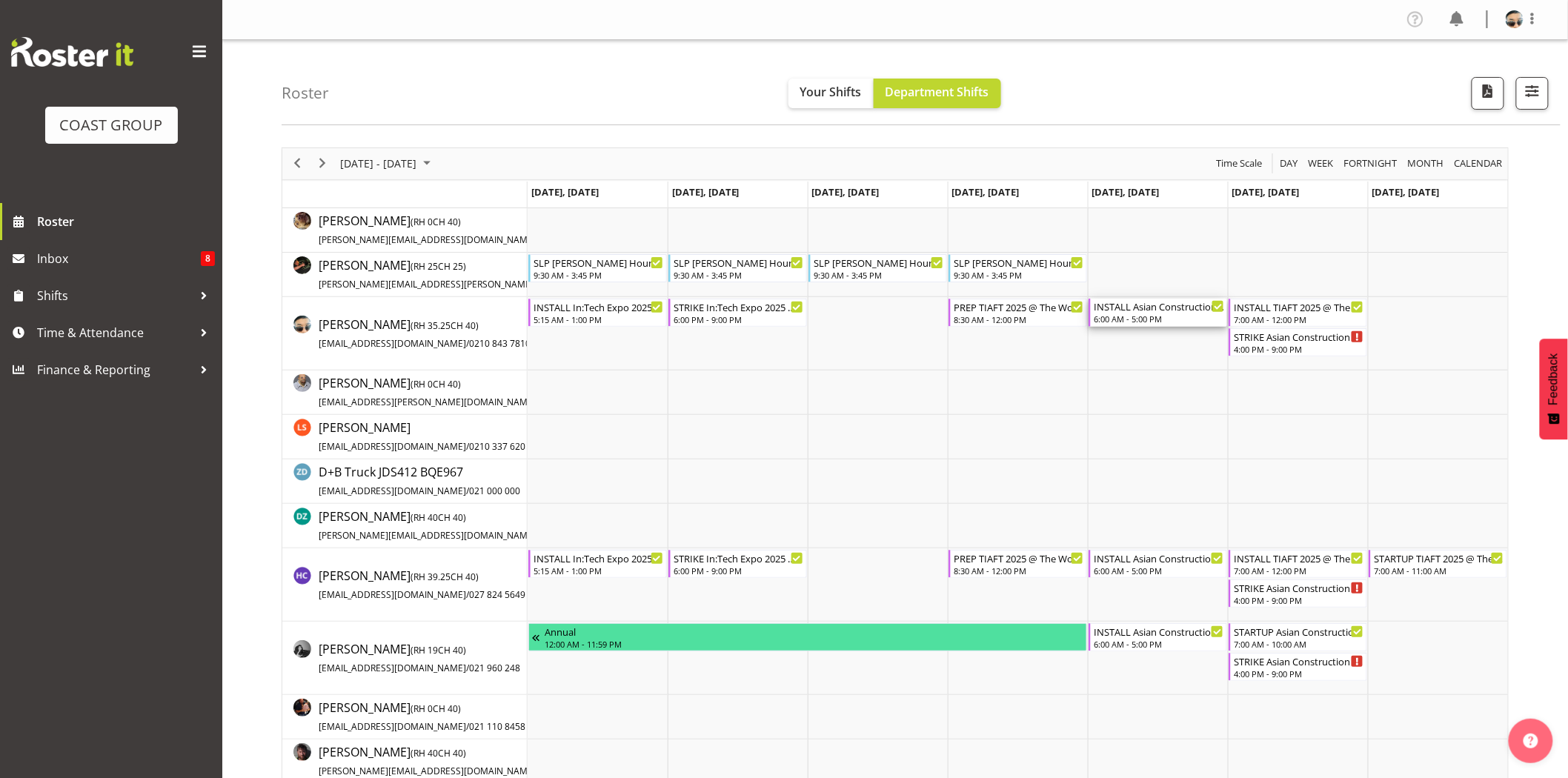
click at [1167, 319] on div "6:00 AM - 5:00 PM" at bounding box center [1158, 318] width 130 height 12
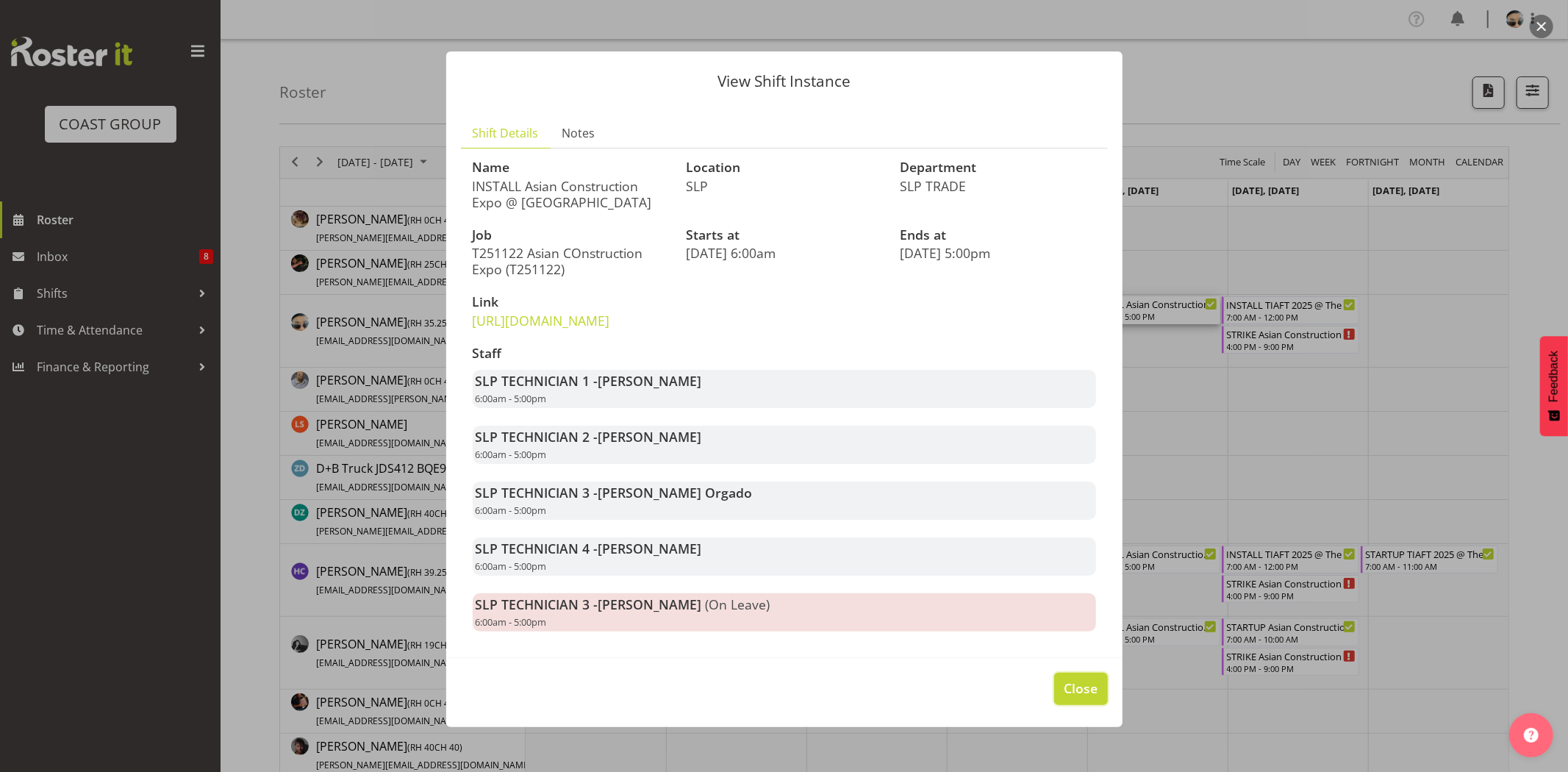
click at [1065, 698] on span "Close" at bounding box center [1080, 688] width 34 height 19
